Goal: Find specific page/section: Find specific page/section

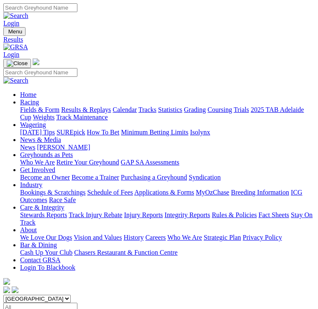
click at [7, 33] on img "Toggle navigation" at bounding box center [7, 33] width 0 height 0
click at [59, 109] on link "Fields & Form" at bounding box center [39, 109] width 39 height 7
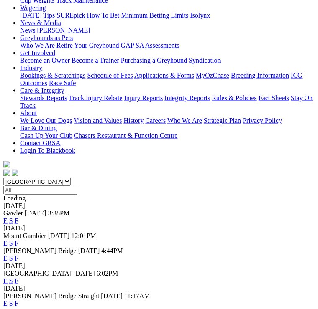
scroll to position [117, 0]
click at [18, 277] on link "F" at bounding box center [17, 280] width 4 height 7
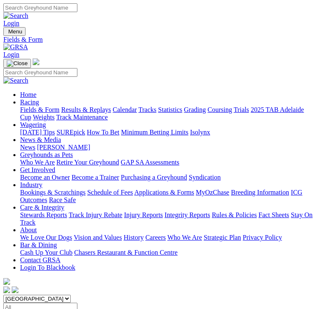
scroll to position [130, 0]
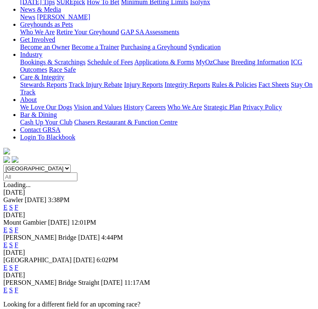
click at [18, 287] on link "F" at bounding box center [17, 290] width 4 height 7
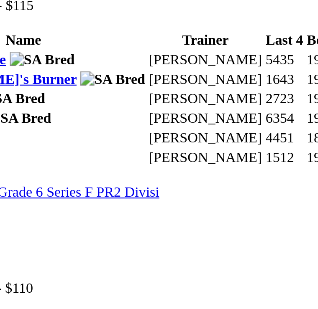
scroll to position [875, 0]
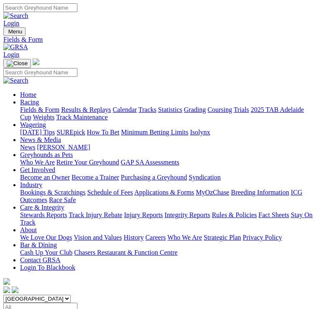
scroll to position [130, 0]
